Goal: Task Accomplishment & Management: Manage account settings

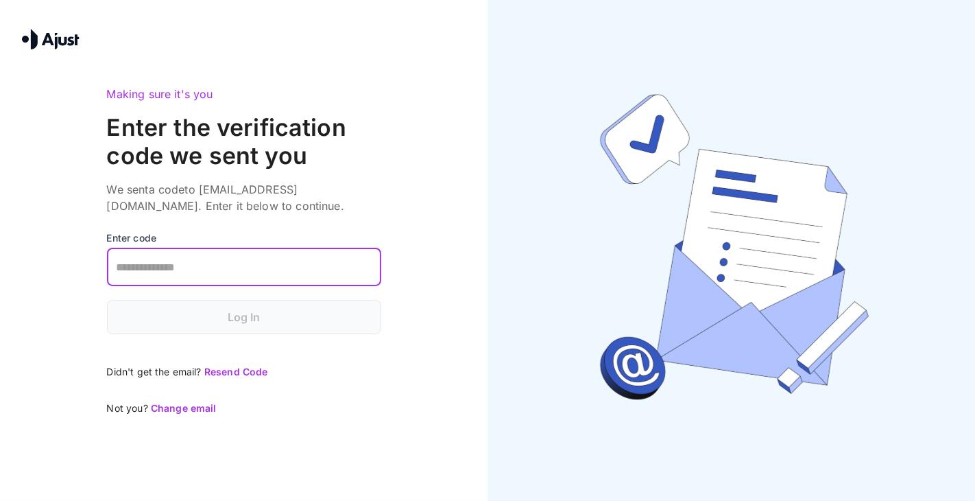
click at [311, 263] on input "text" at bounding box center [244, 267] width 274 height 38
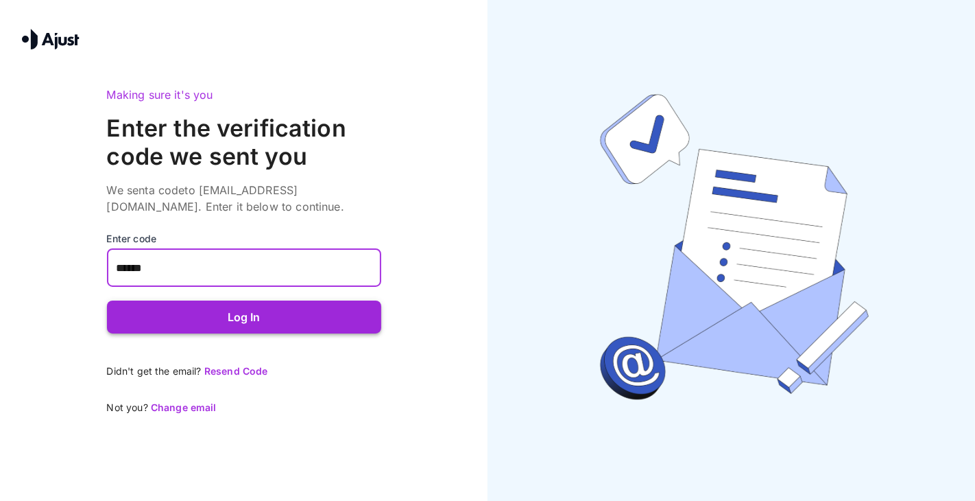
click at [297, 322] on button "Log In" at bounding box center [244, 316] width 274 height 33
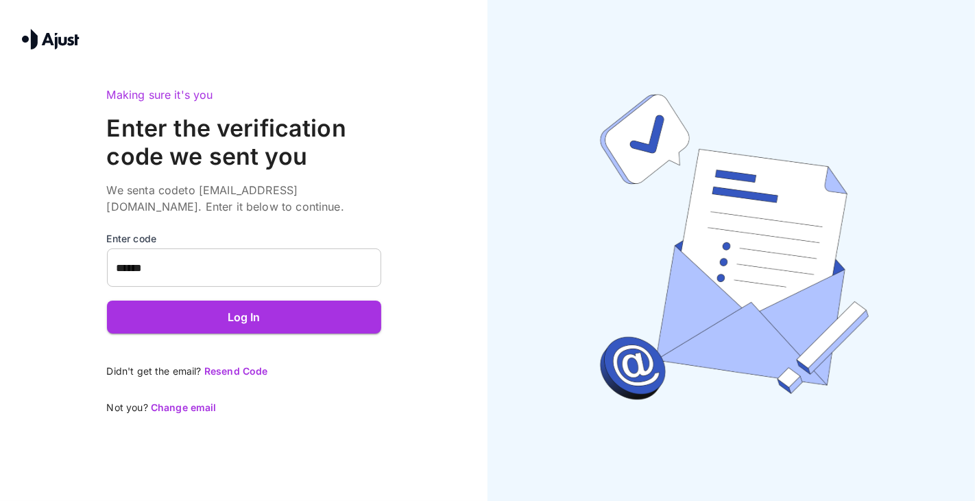
click at [219, 276] on input "******" at bounding box center [244, 267] width 274 height 38
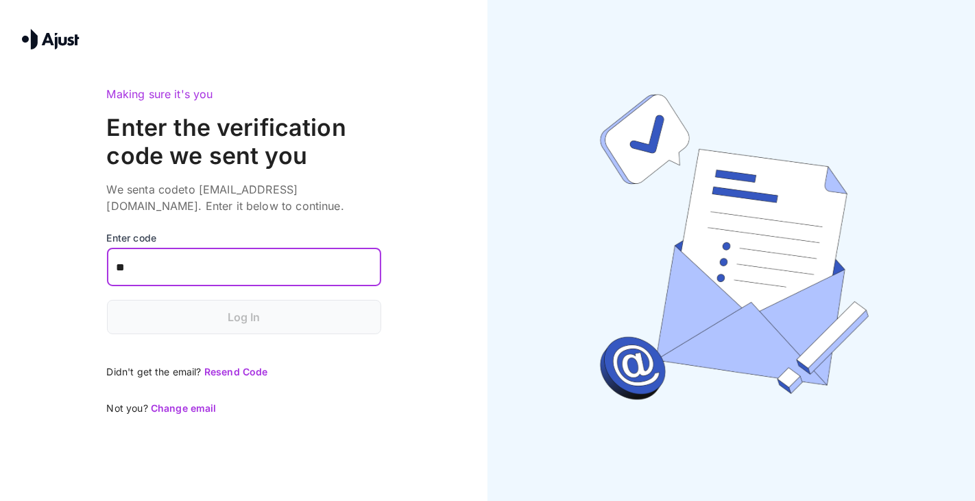
type input "*"
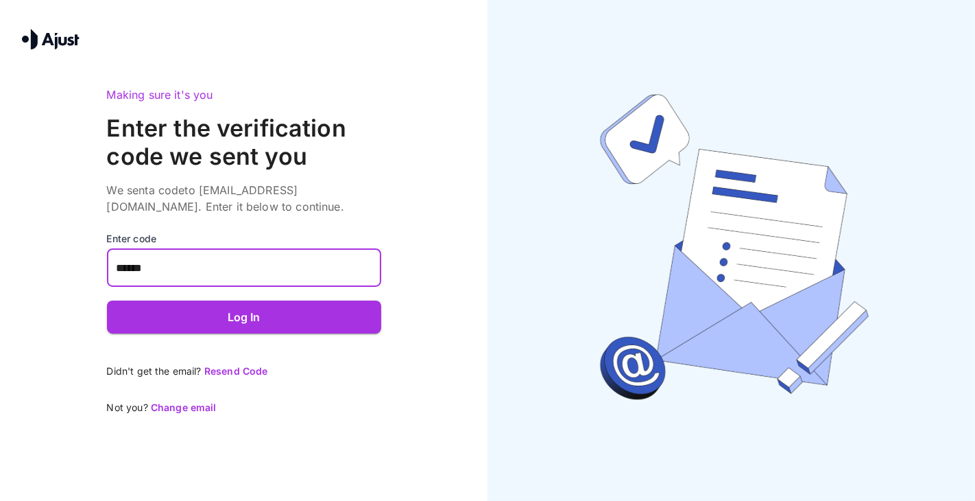
type input "******"
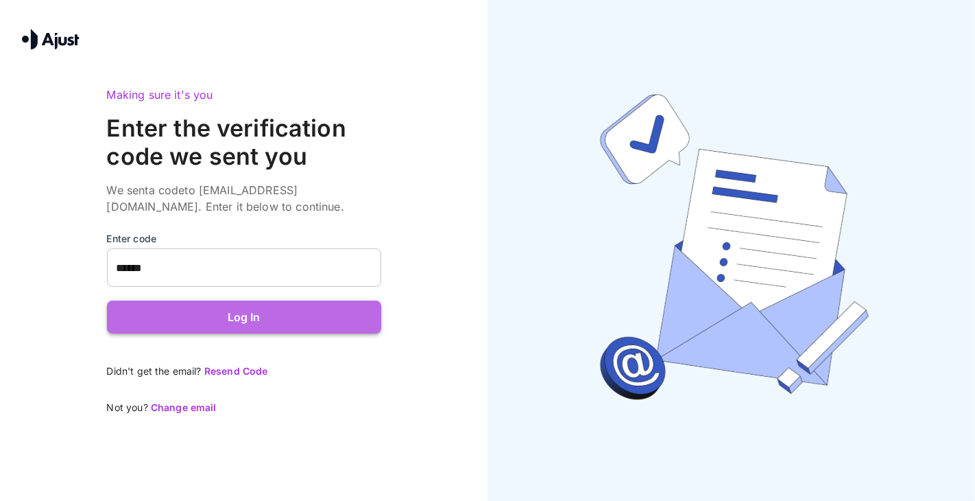
click at [239, 316] on button "Log In" at bounding box center [244, 316] width 274 height 33
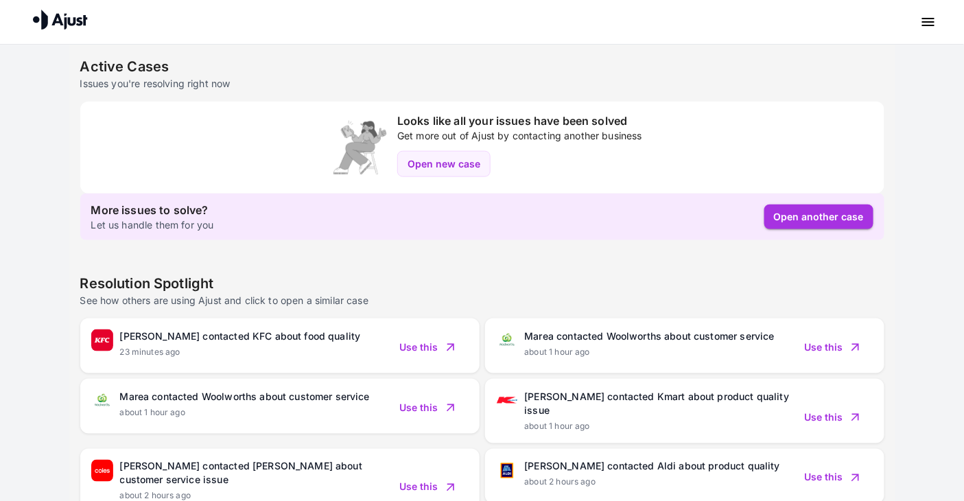
scroll to position [471, 0]
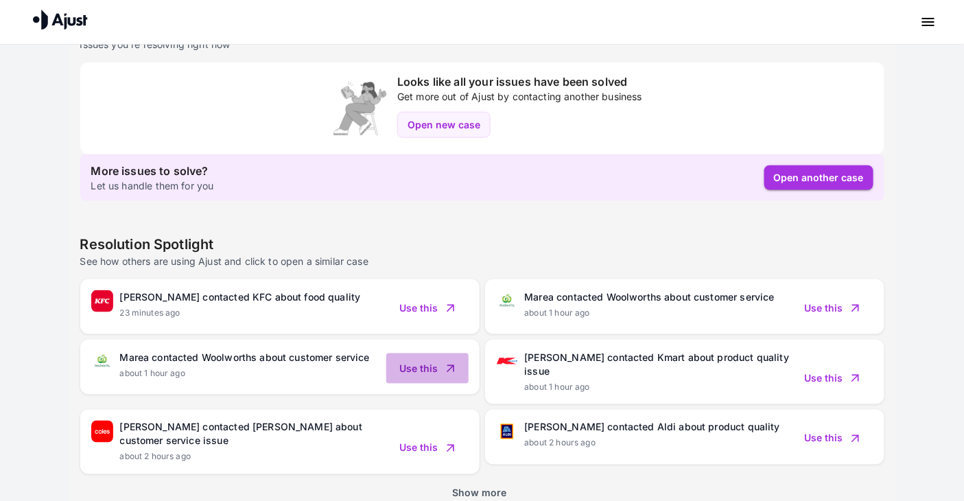
click at [432, 368] on button "Use this" at bounding box center [427, 368] width 82 height 30
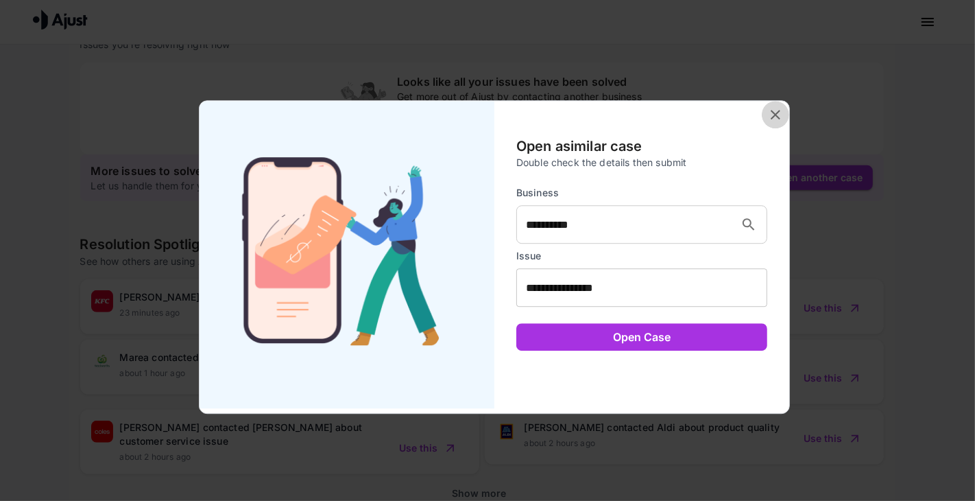
click at [777, 113] on icon "close" at bounding box center [776, 115] width 10 height 10
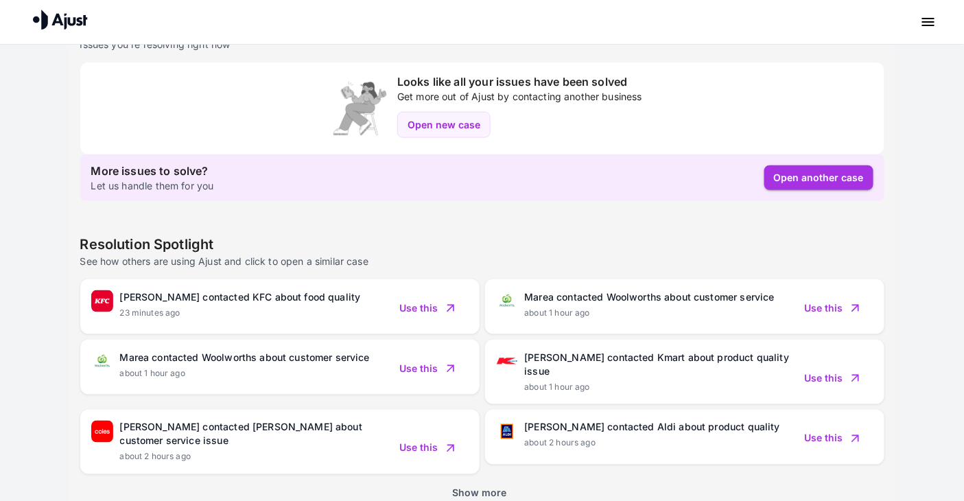
click at [492, 482] on button "Show more" at bounding box center [479, 493] width 65 height 22
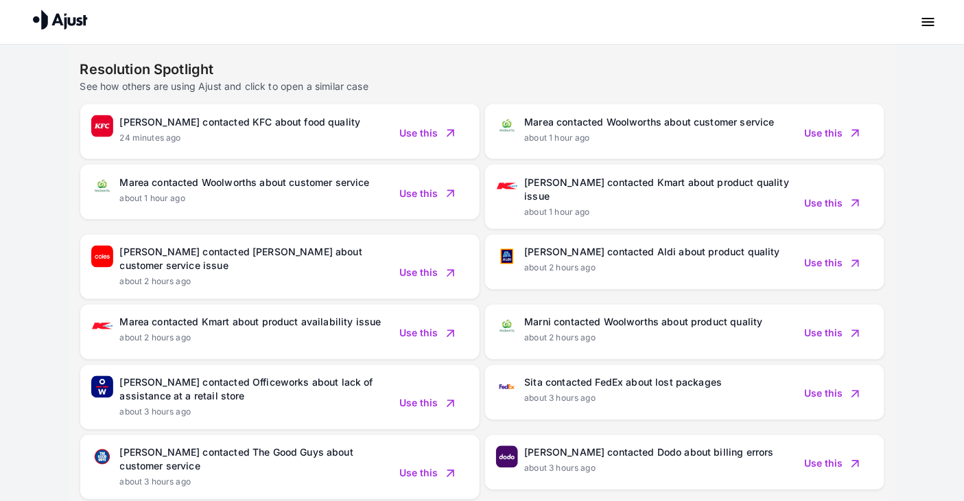
scroll to position [662, 0]
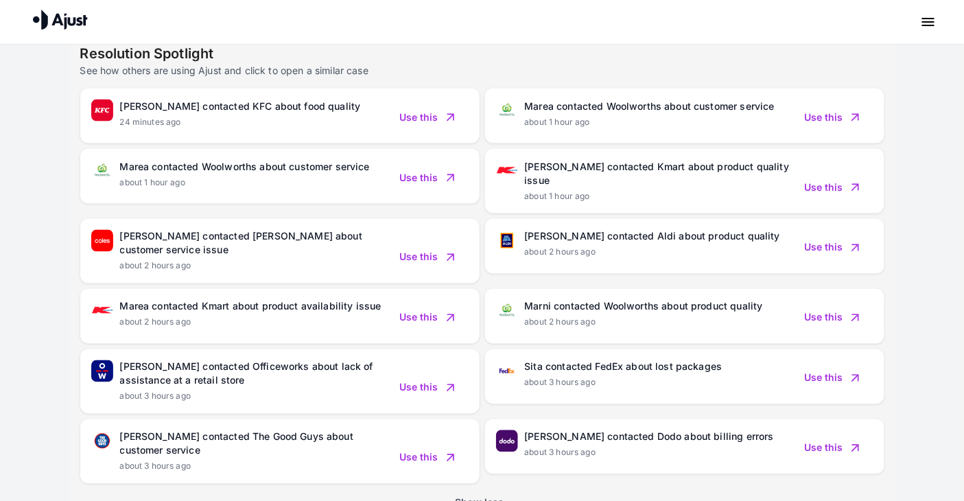
click at [182, 106] on p "[PERSON_NAME] contacted KFC about food quality" at bounding box center [240, 106] width 241 height 14
click at [100, 113] on img at bounding box center [102, 110] width 22 height 22
click at [141, 117] on p "24 minutes ago" at bounding box center [150, 122] width 61 height 12
click at [429, 117] on button "Use this" at bounding box center [427, 117] width 82 height 30
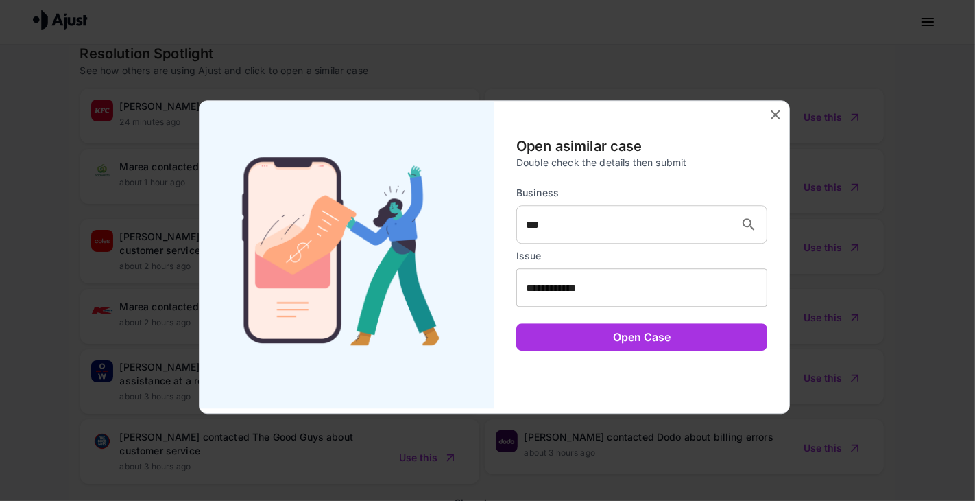
click at [771, 116] on icon "close" at bounding box center [776, 114] width 16 height 16
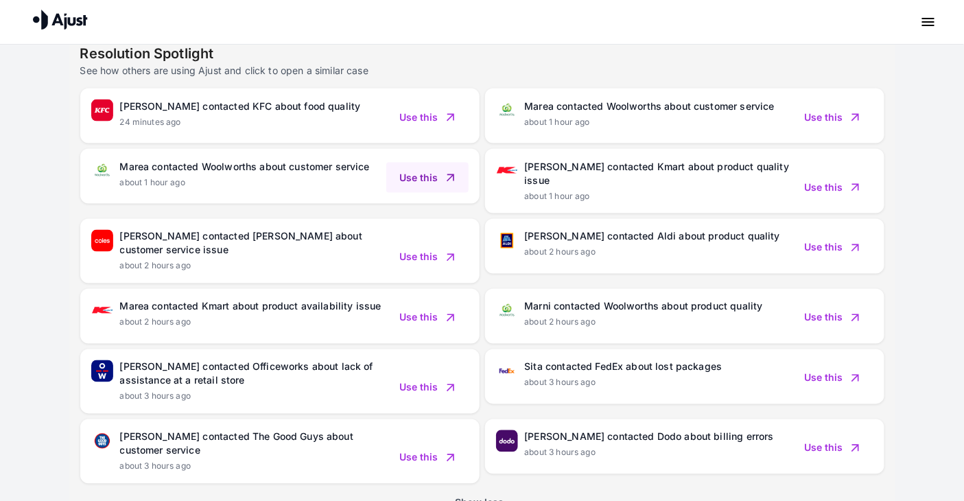
click at [423, 174] on button "Use this" at bounding box center [427, 178] width 82 height 30
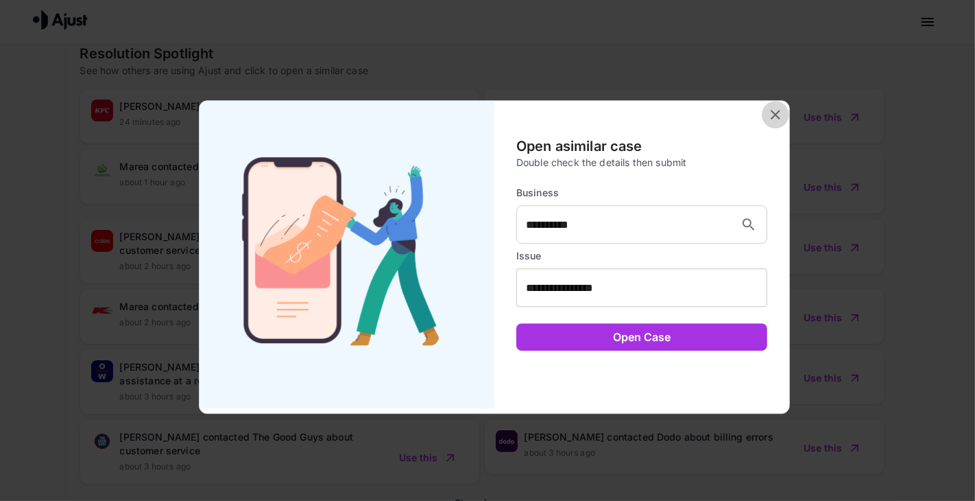
click at [779, 116] on icon "close" at bounding box center [776, 114] width 16 height 16
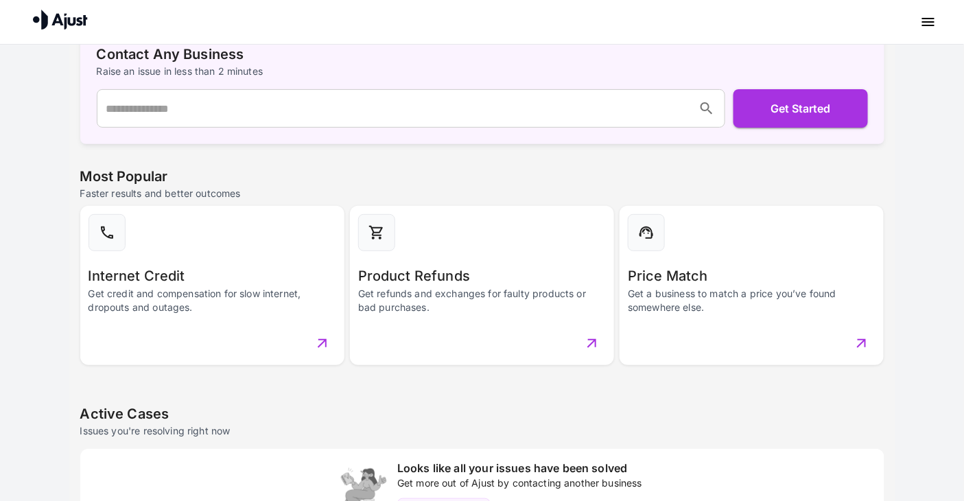
scroll to position [0, 0]
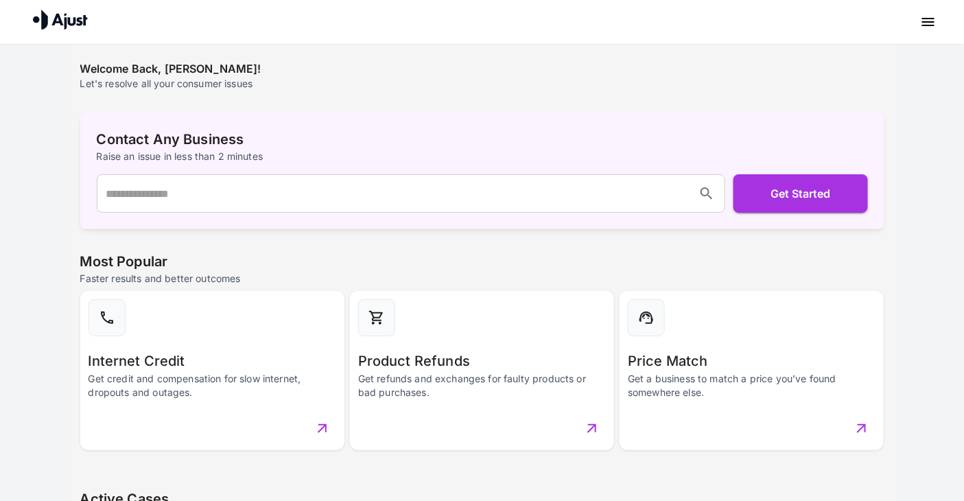
click at [927, 18] on icon "menu" at bounding box center [928, 22] width 12 height 8
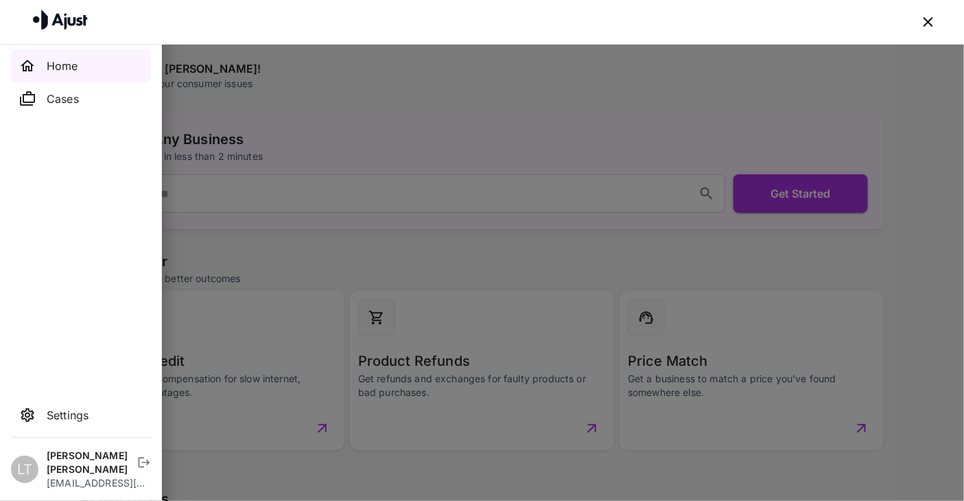
click at [94, 109] on div "Cases" at bounding box center [81, 98] width 140 height 33
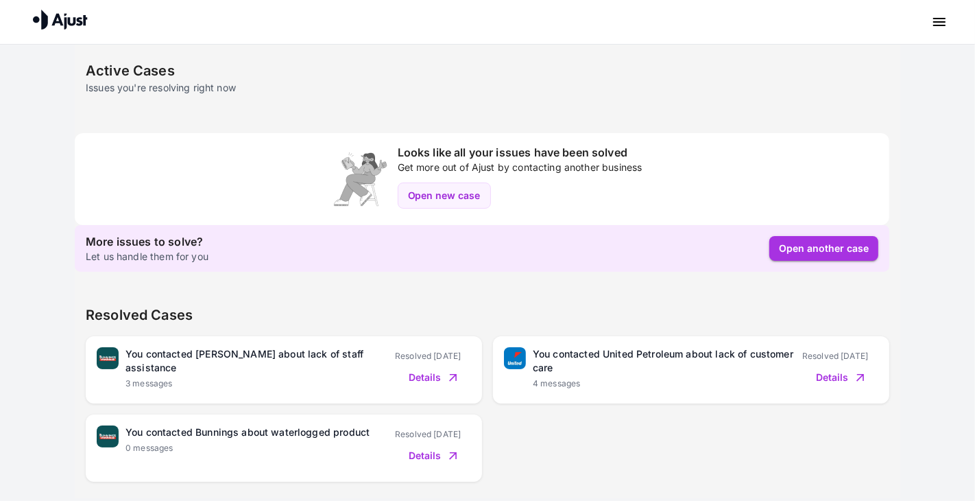
click at [159, 377] on p "3 messages" at bounding box center [149, 383] width 47 height 12
click at [158, 377] on p "3 messages" at bounding box center [149, 383] width 47 height 12
click at [165, 348] on p "You contacted Bunnings about lack of staff assistance" at bounding box center [261, 360] width 270 height 27
click at [165, 351] on p "You contacted Bunnings about lack of staff assistance" at bounding box center [261, 360] width 270 height 27
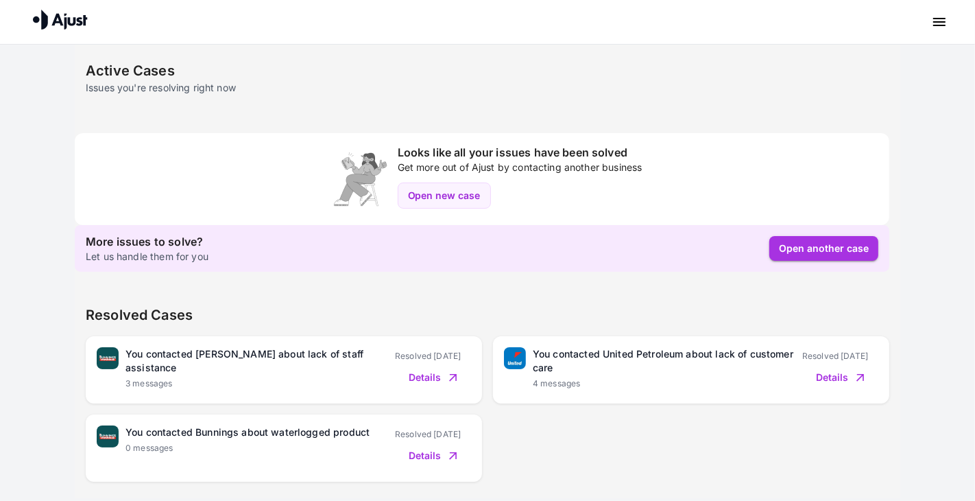
click at [284, 453] on div "You contacted Bunnings about waterlogged product 0 messages" at bounding box center [261, 447] width 270 height 45
click at [578, 389] on p "4 messages" at bounding box center [557, 383] width 48 height 12
click at [573, 380] on p "4 messages" at bounding box center [557, 383] width 48 height 12
click at [644, 372] on p "You contacted United Petroleum about lack of customer care" at bounding box center [668, 360] width 270 height 27
click at [503, 364] on div "You contacted United Petroleum about lack of customer care 4 messages Resolved …" at bounding box center [691, 369] width 396 height 67
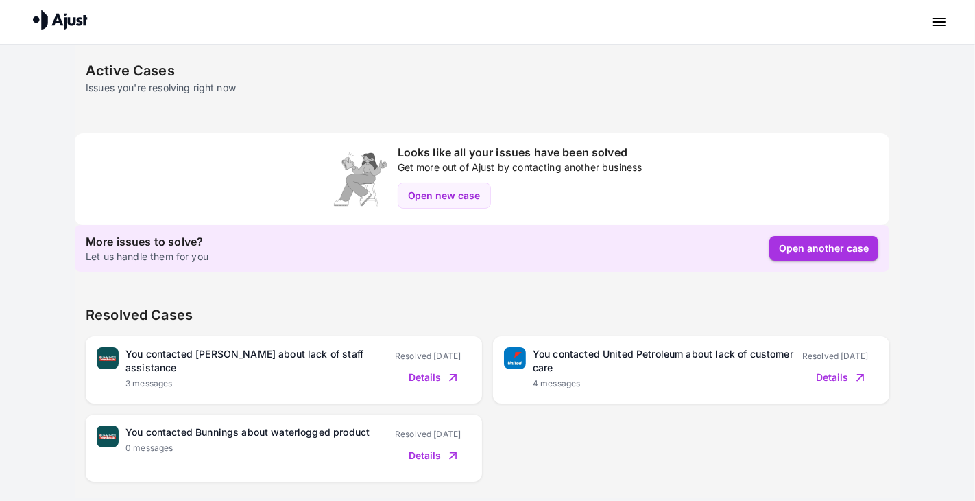
click at [517, 364] on img at bounding box center [515, 358] width 22 height 22
click at [813, 379] on button "Details" at bounding box center [841, 377] width 76 height 30
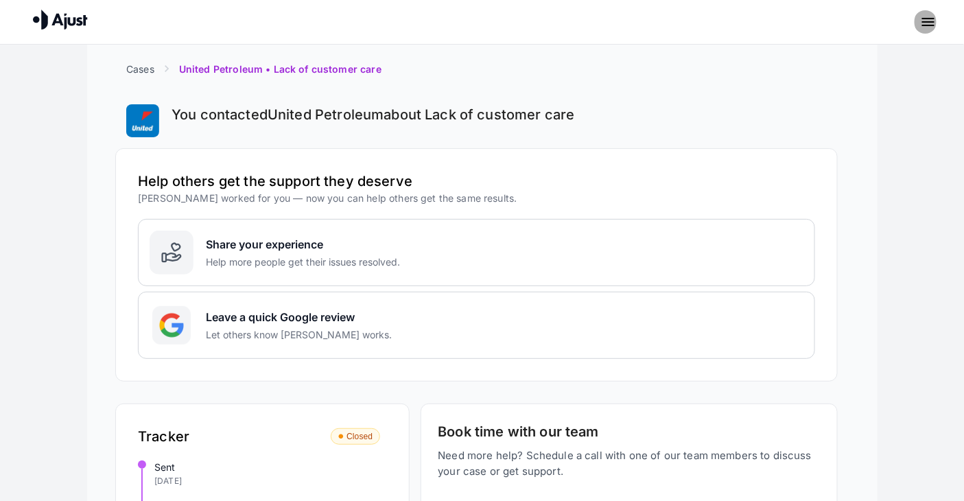
click at [936, 29] on icon "menu" at bounding box center [928, 22] width 16 height 16
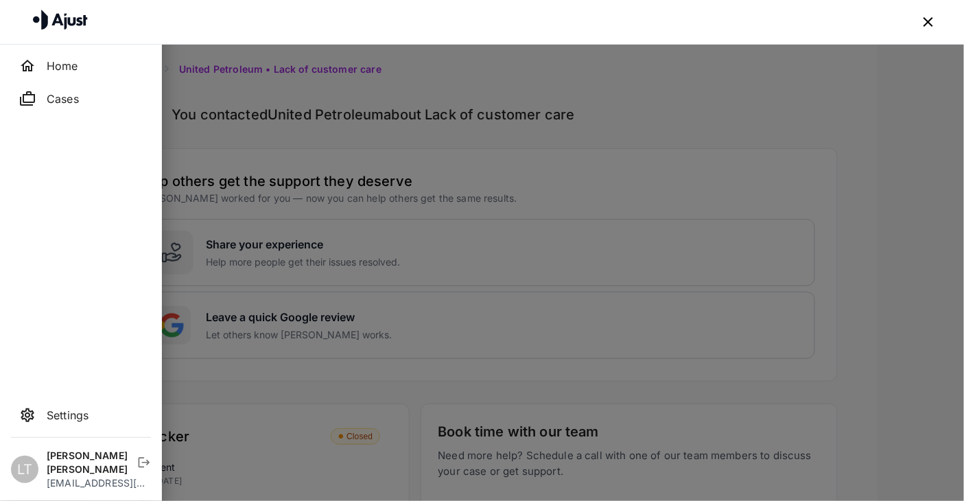
click at [78, 101] on span "Cases" at bounding box center [95, 99] width 96 height 16
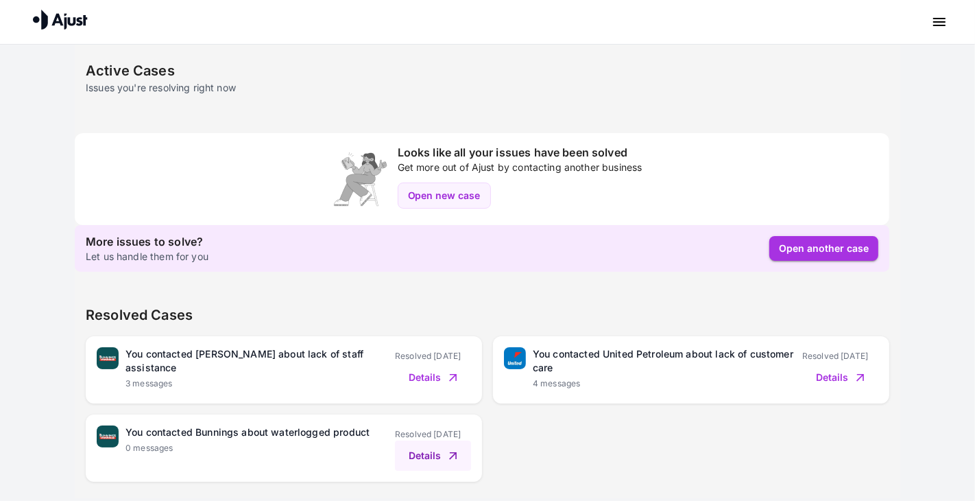
click at [429, 451] on button "Details" at bounding box center [433, 455] width 76 height 30
click at [423, 381] on button "Details" at bounding box center [433, 377] width 76 height 30
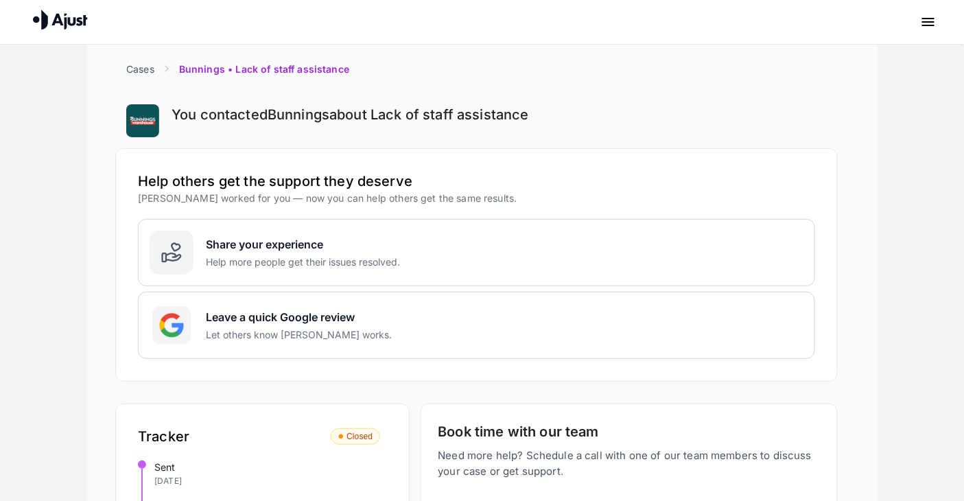
click at [925, 19] on icon "menu" at bounding box center [928, 22] width 12 height 8
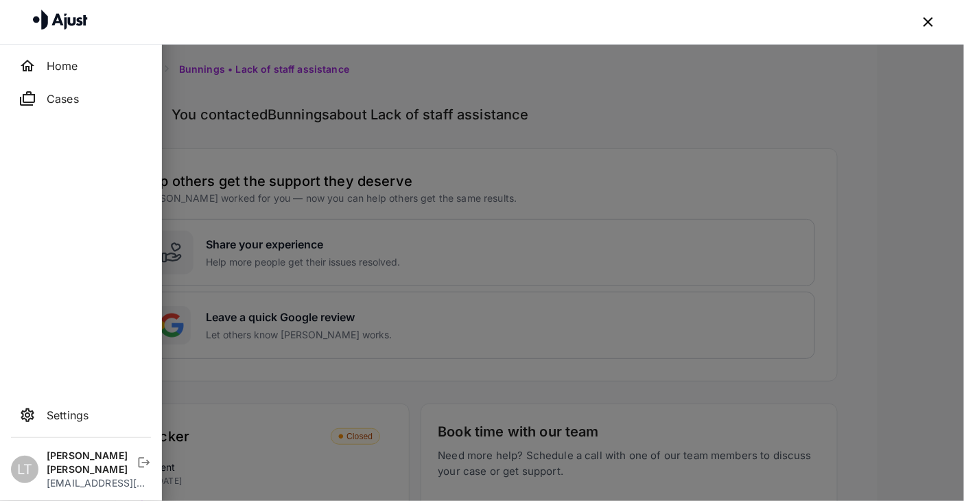
click at [95, 65] on span "Home" at bounding box center [95, 66] width 96 height 16
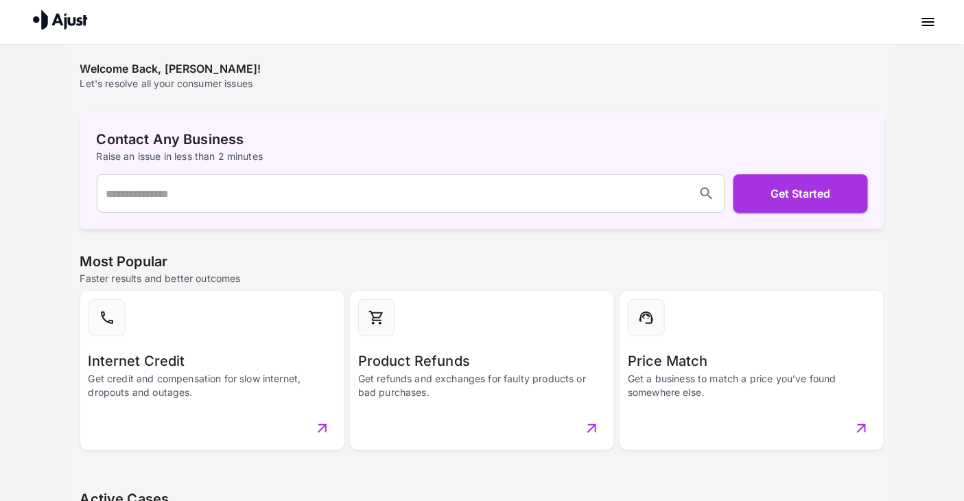
click at [943, 26] on div at bounding box center [481, 21] width 931 height 27
click at [930, 19] on icon "menu" at bounding box center [928, 22] width 12 height 8
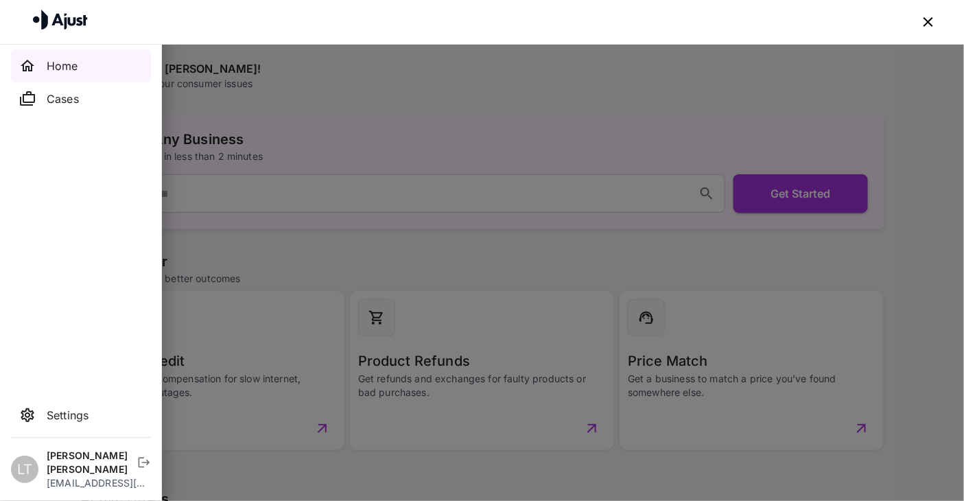
click at [930, 19] on icon "menu" at bounding box center [928, 22] width 16 height 16
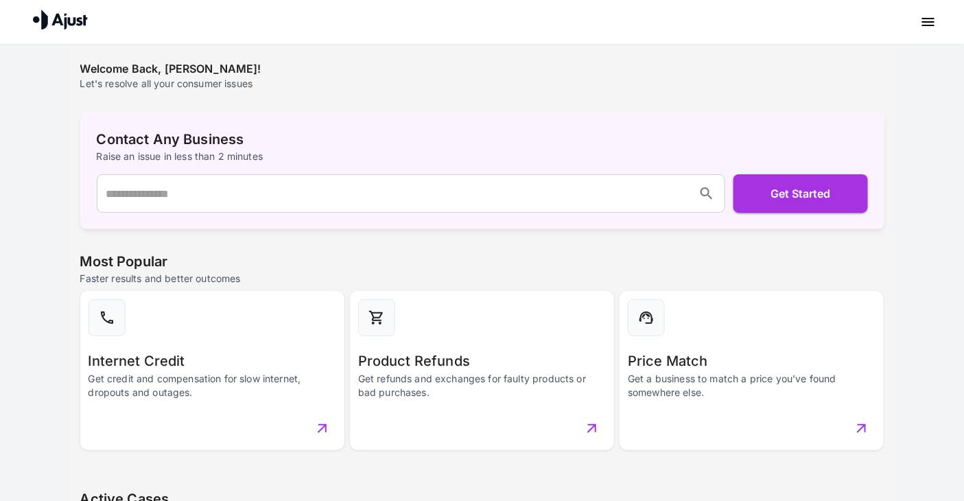
click at [58, 25] on img at bounding box center [60, 20] width 55 height 20
click at [932, 22] on icon "menu" at bounding box center [928, 22] width 12 height 8
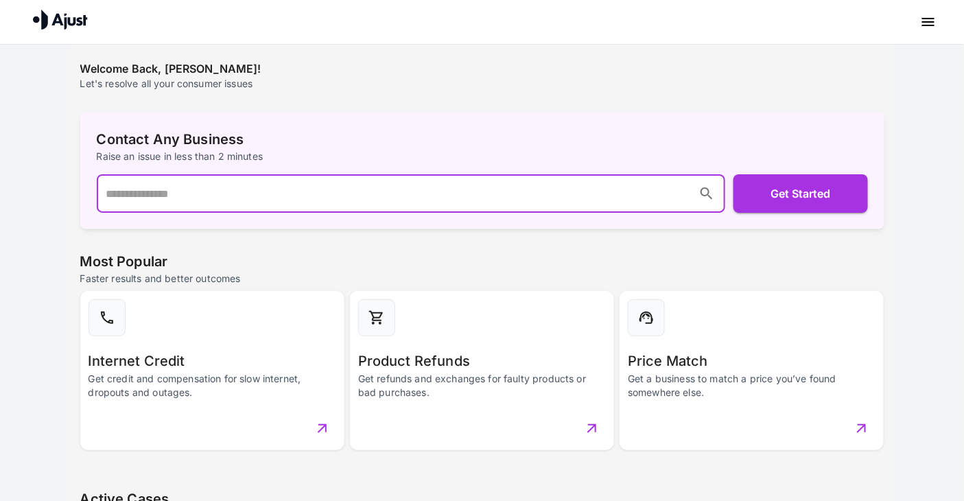
click at [372, 198] on input "text" at bounding box center [398, 193] width 590 height 26
click at [376, 143] on p "Contact Any Business" at bounding box center [482, 139] width 771 height 21
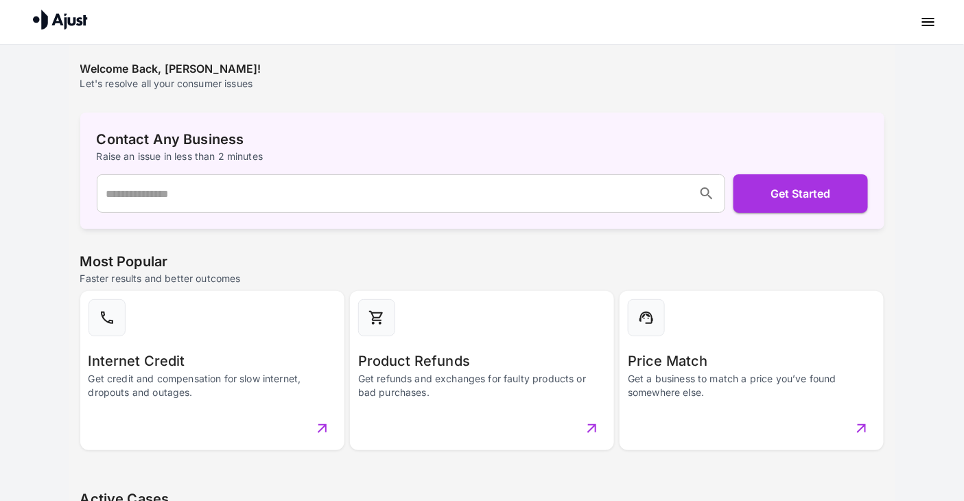
click at [929, 21] on icon "menu" at bounding box center [928, 22] width 16 height 16
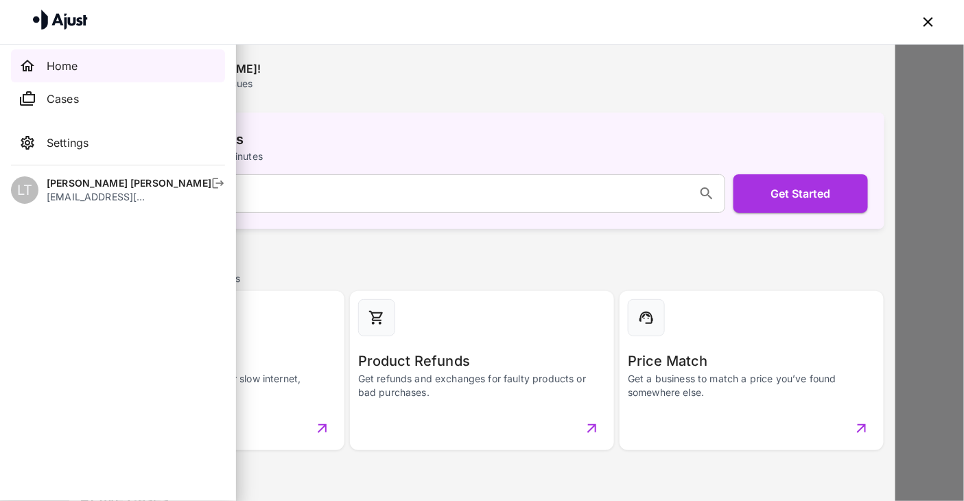
click at [80, 159] on div "Settings" at bounding box center [118, 142] width 214 height 33
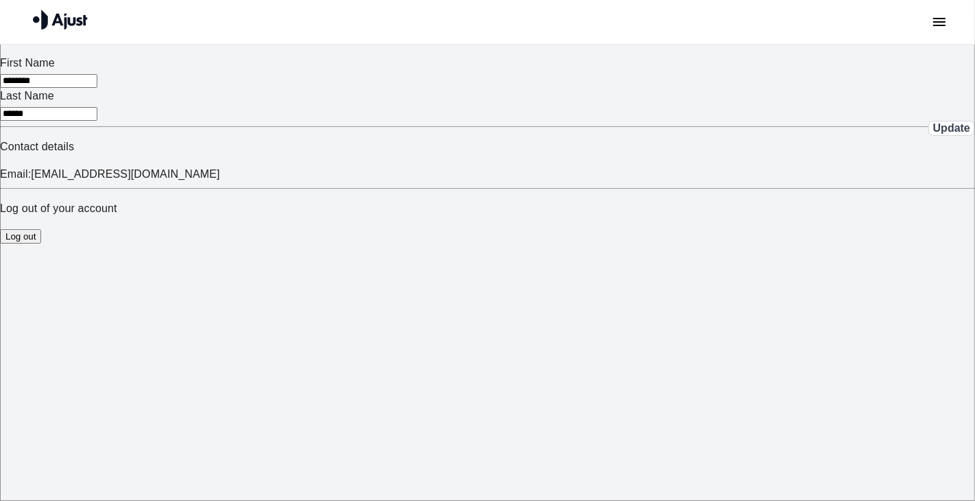
click at [41, 244] on button "Log out" at bounding box center [20, 236] width 41 height 14
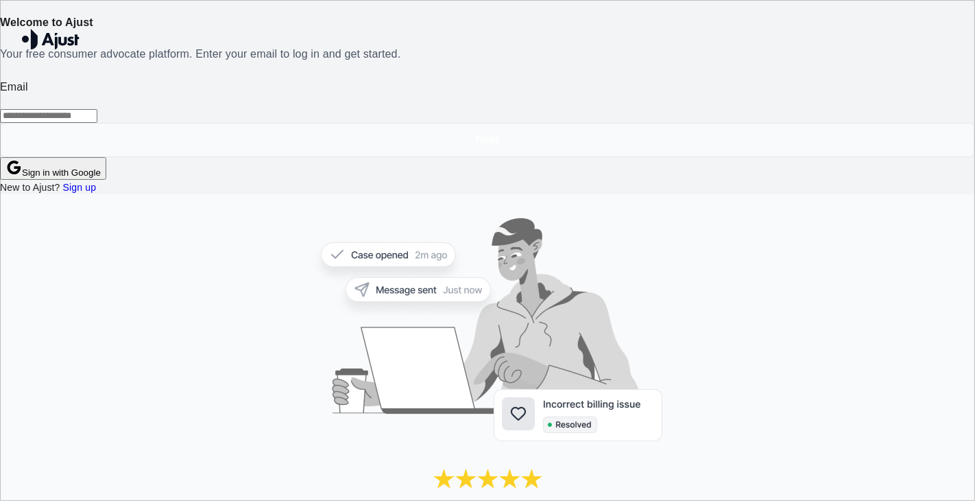
click at [568, 216] on img at bounding box center [488, 340] width 350 height 248
